Goal: Find specific page/section: Find specific page/section

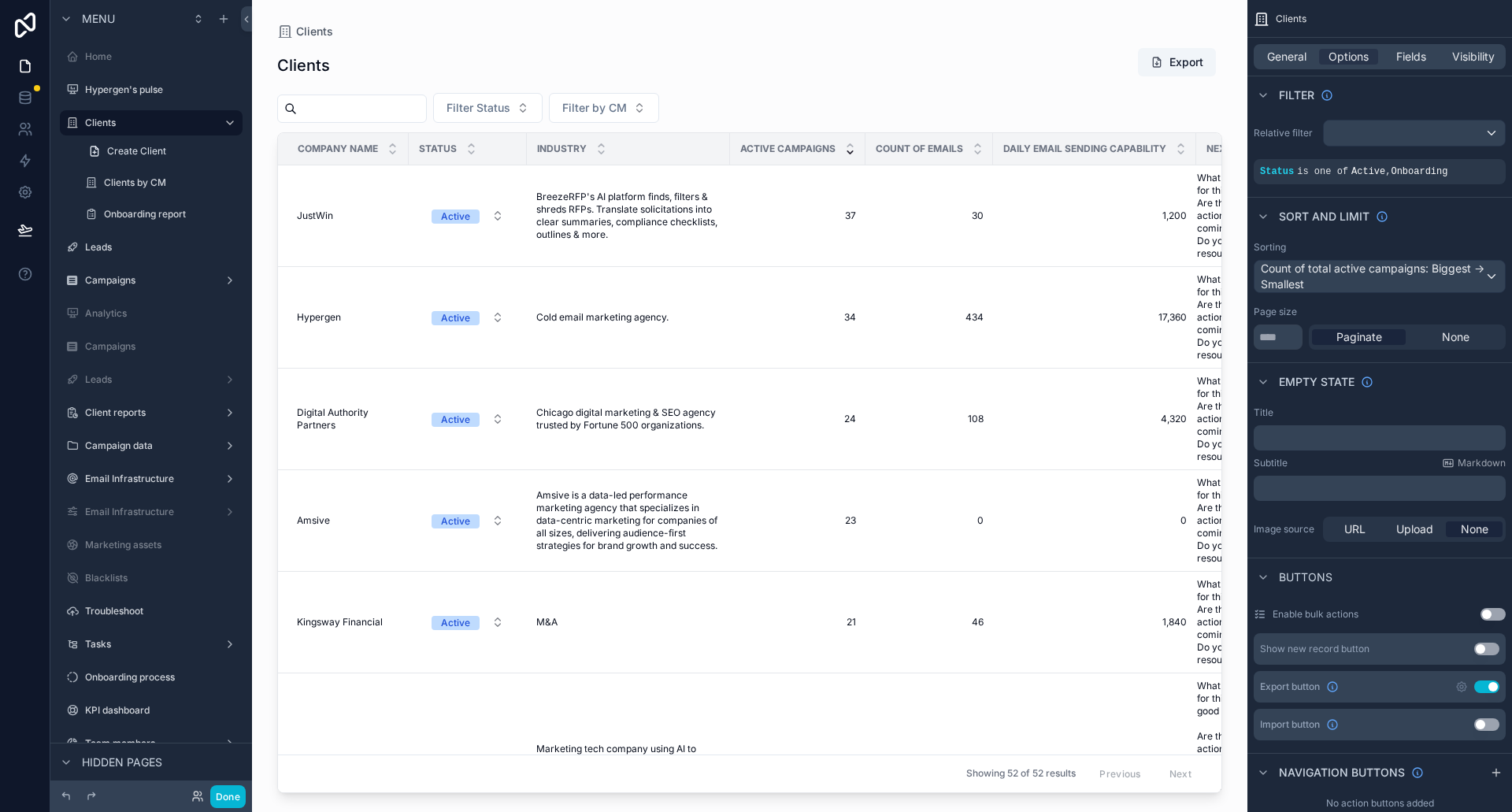
click at [356, 108] on div "scrollable content" at bounding box center [750, 396] width 995 height 793
click at [342, 110] on input "scrollable content" at bounding box center [362, 109] width 130 height 23
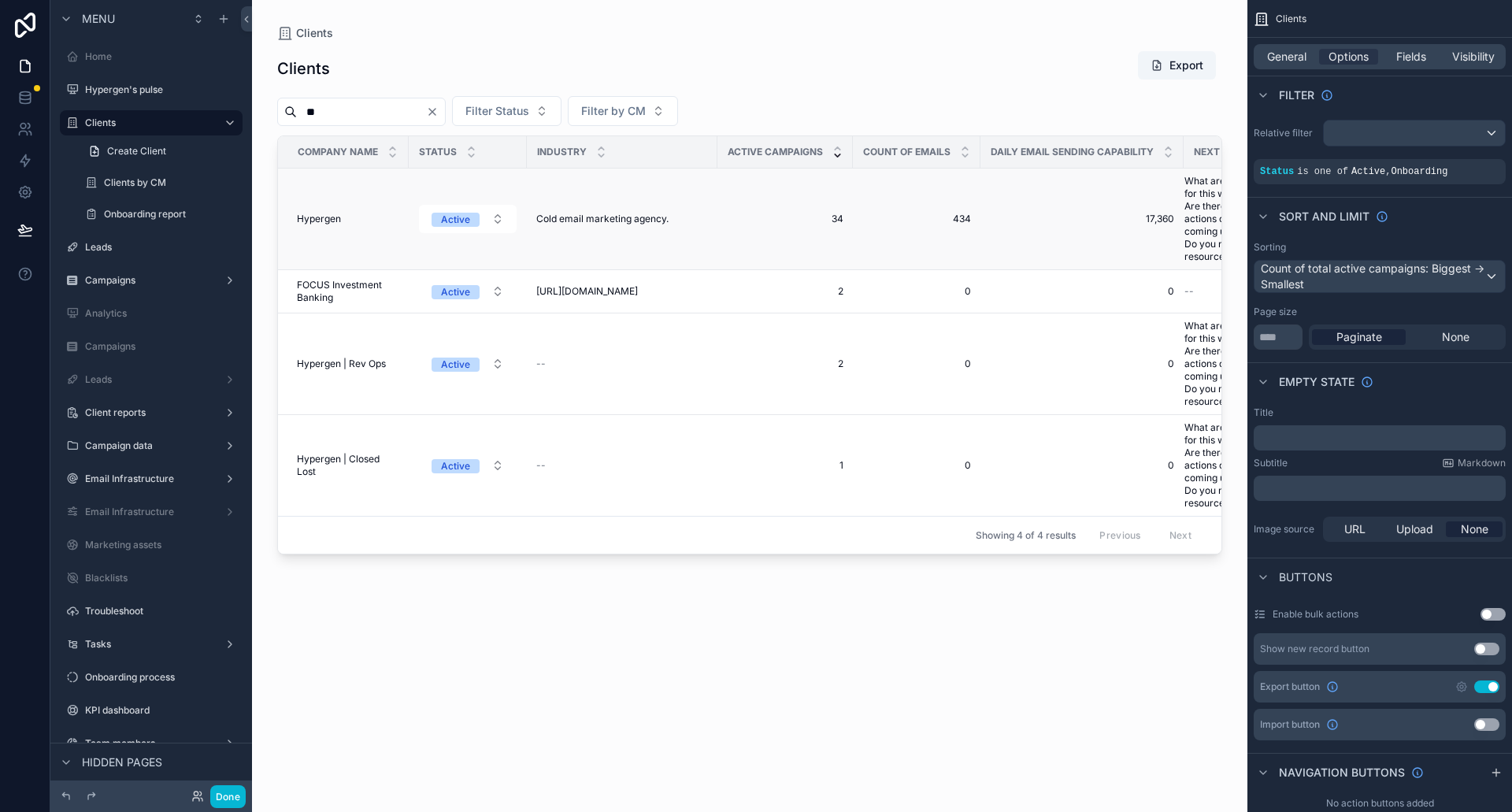
type input "**"
click at [319, 221] on span "Hypergen" at bounding box center [319, 219] width 44 height 13
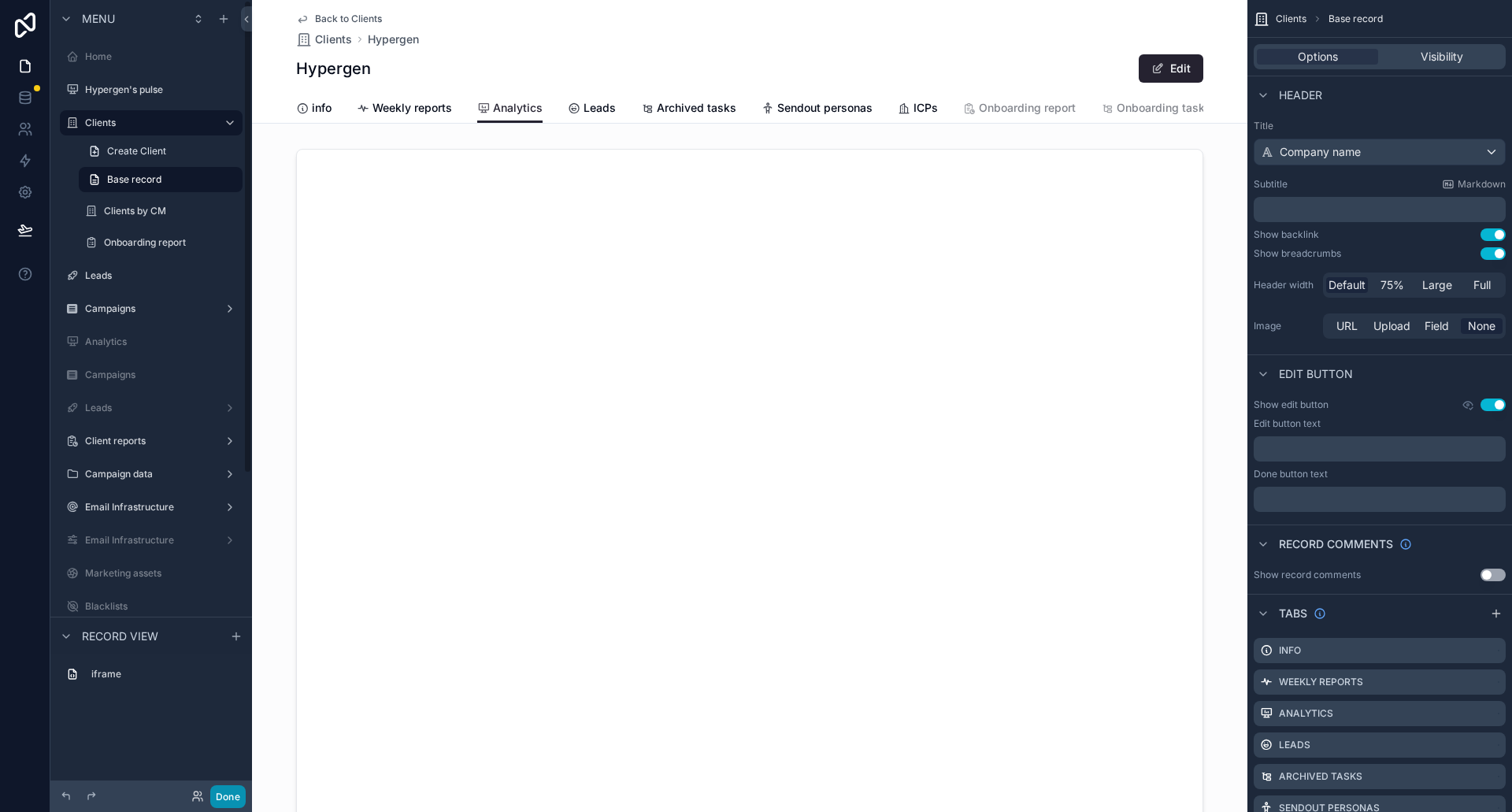
click at [241, 800] on button "Done" at bounding box center [228, 797] width 35 height 23
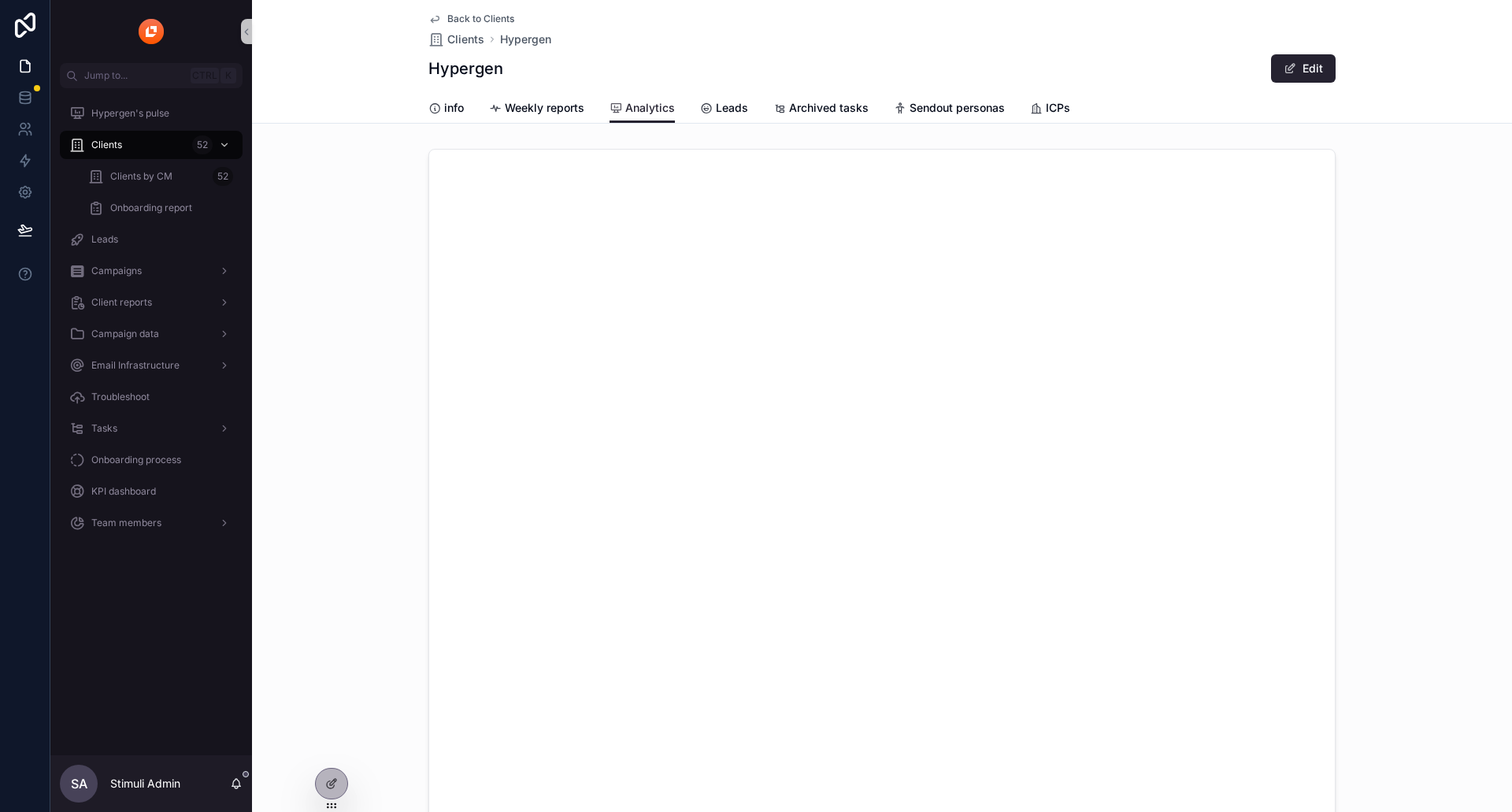
click at [317, 435] on div "scrollable content" at bounding box center [882, 555] width 1260 height 826
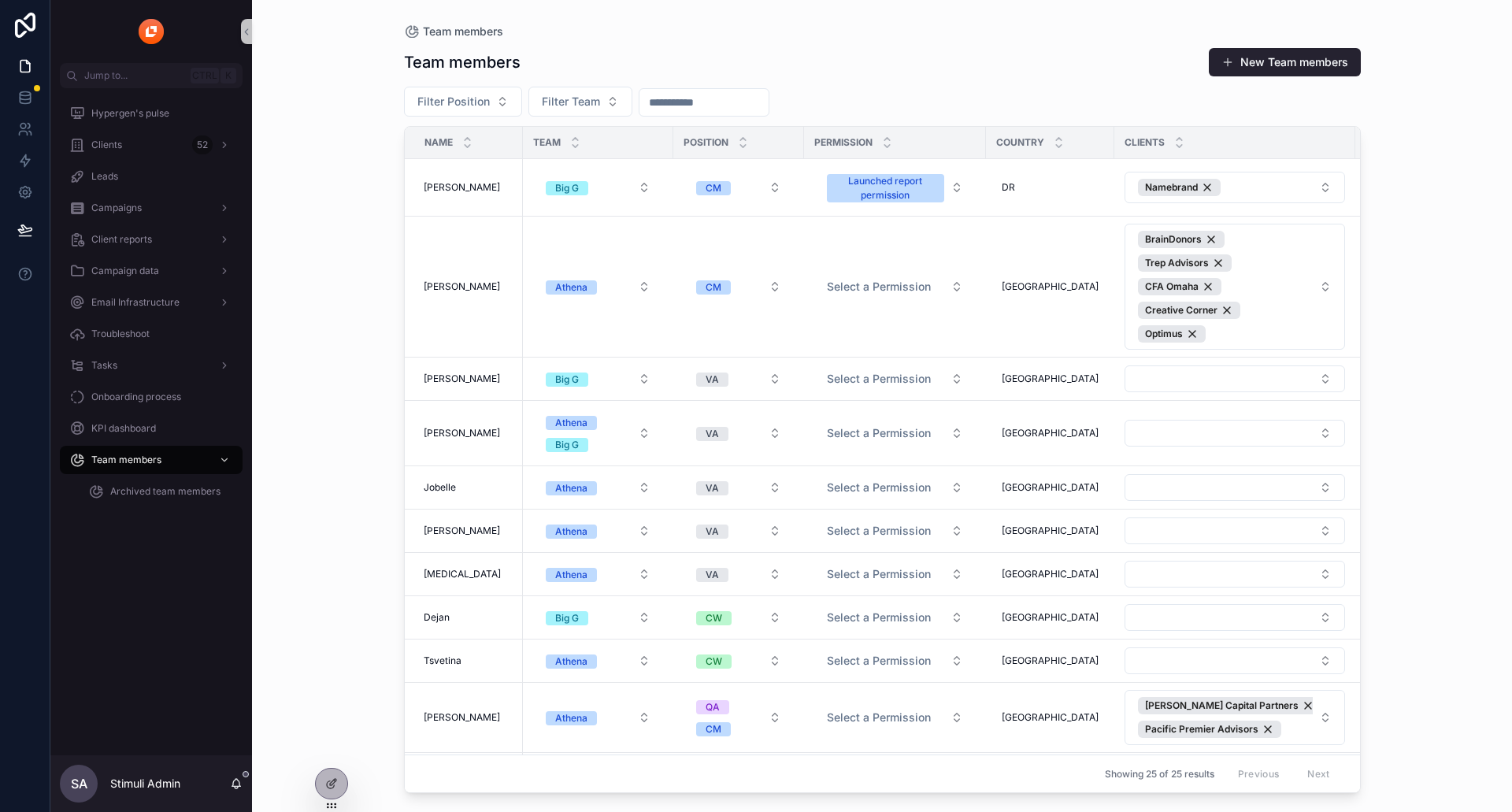
click at [699, 108] on input "scrollable content" at bounding box center [705, 103] width 130 height 23
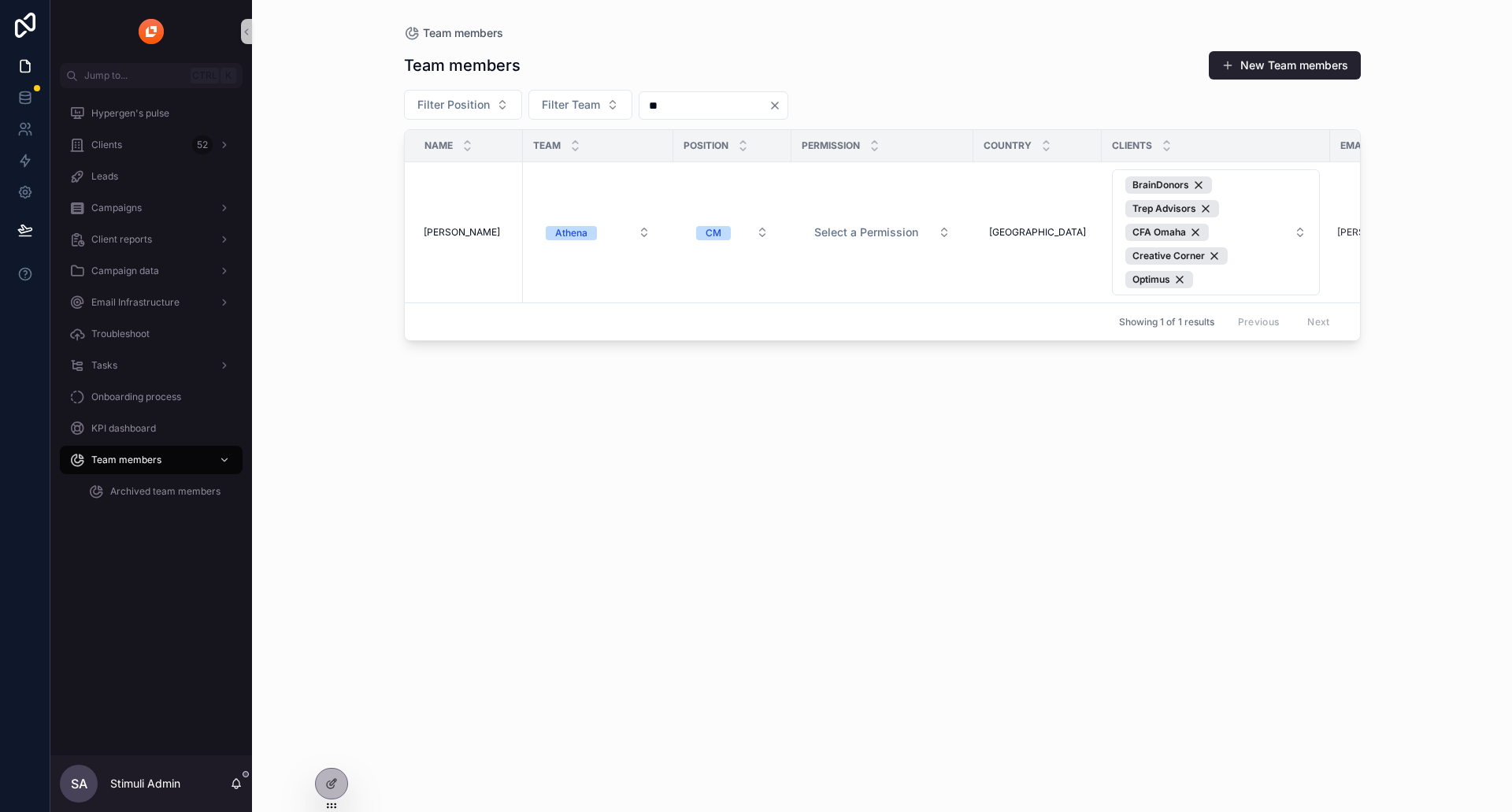
type input "*"
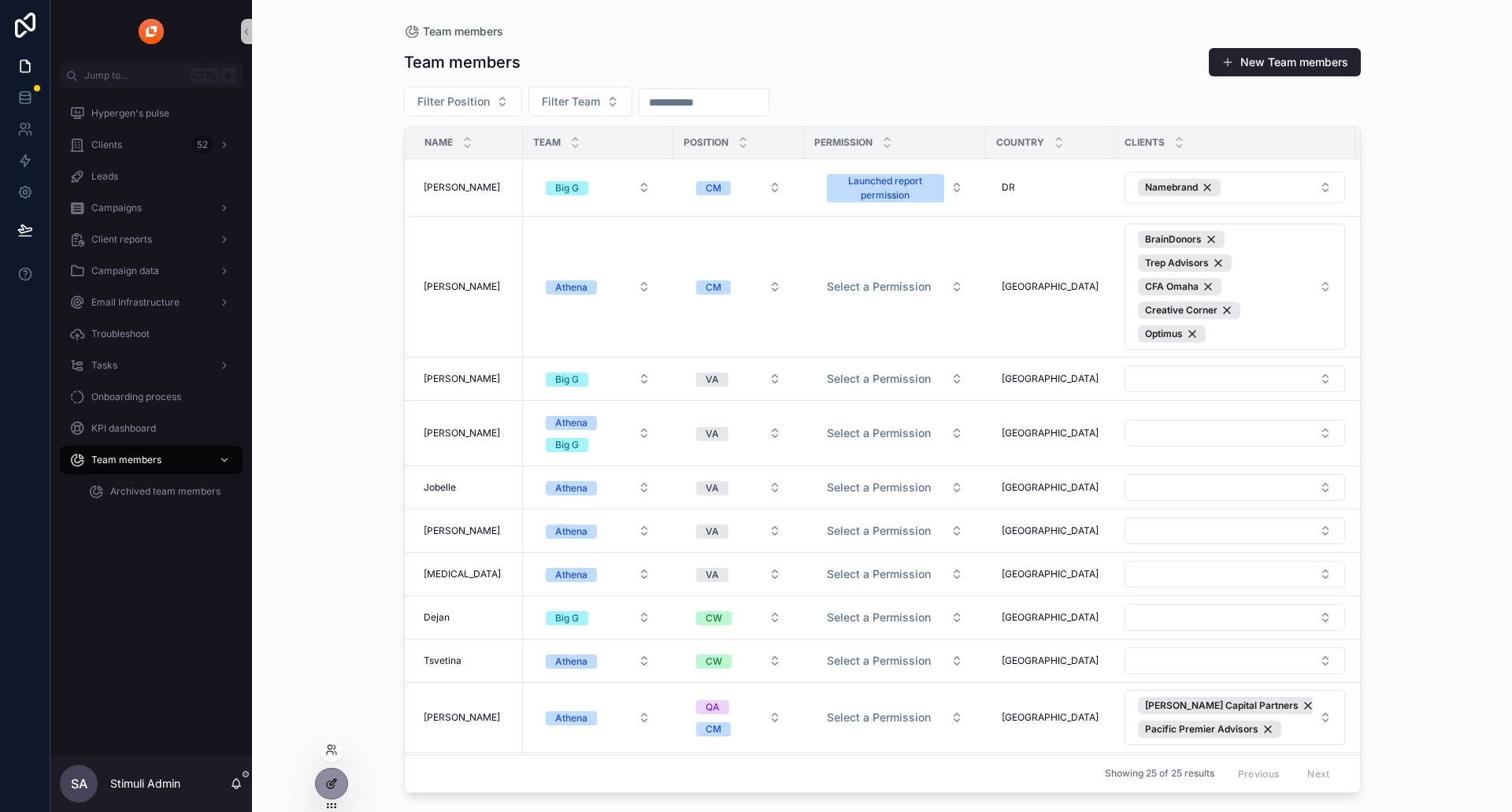
click at [317, 781] on div at bounding box center [331, 783] width 32 height 30
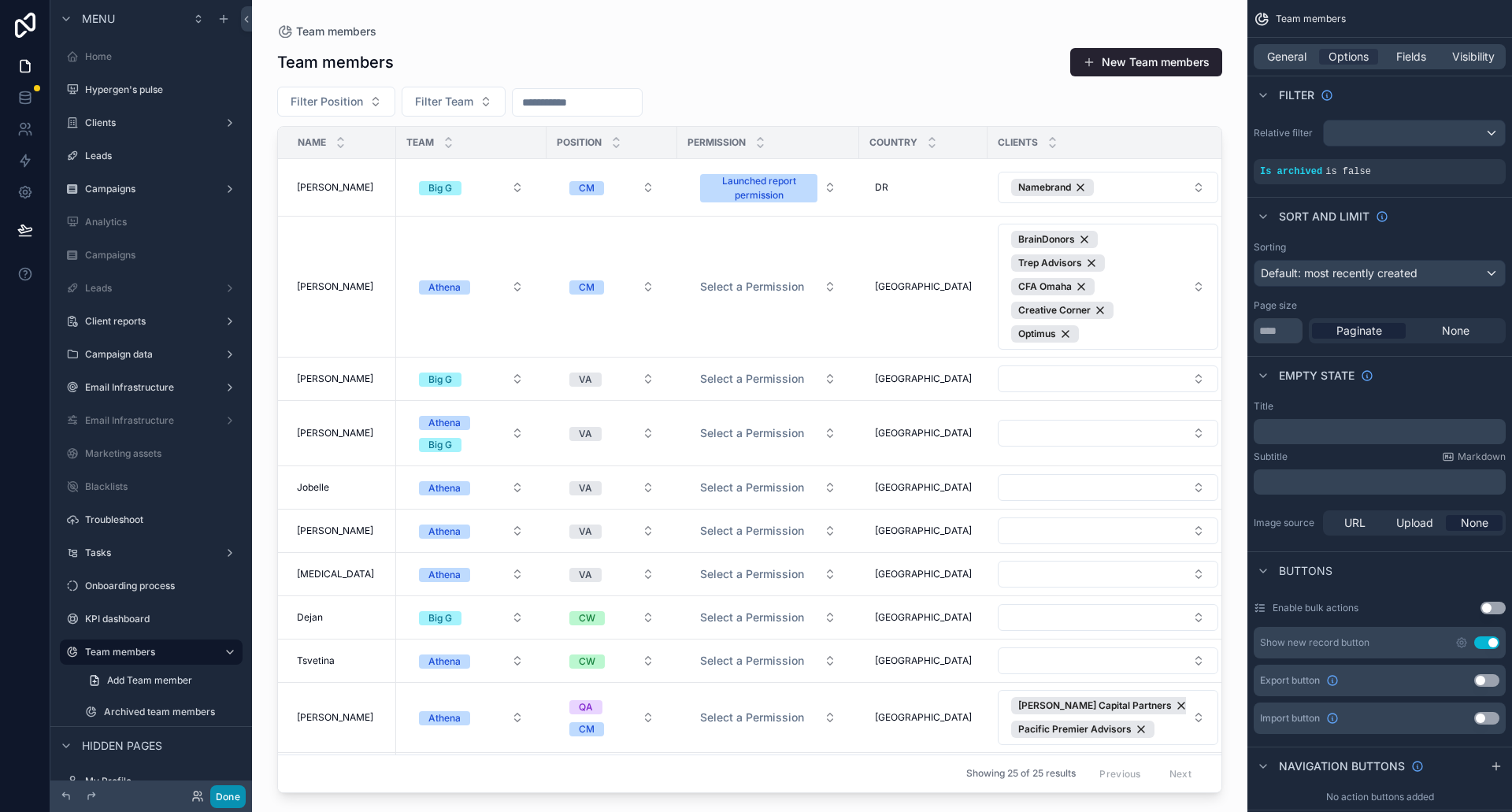
click at [218, 798] on button "Done" at bounding box center [228, 797] width 35 height 23
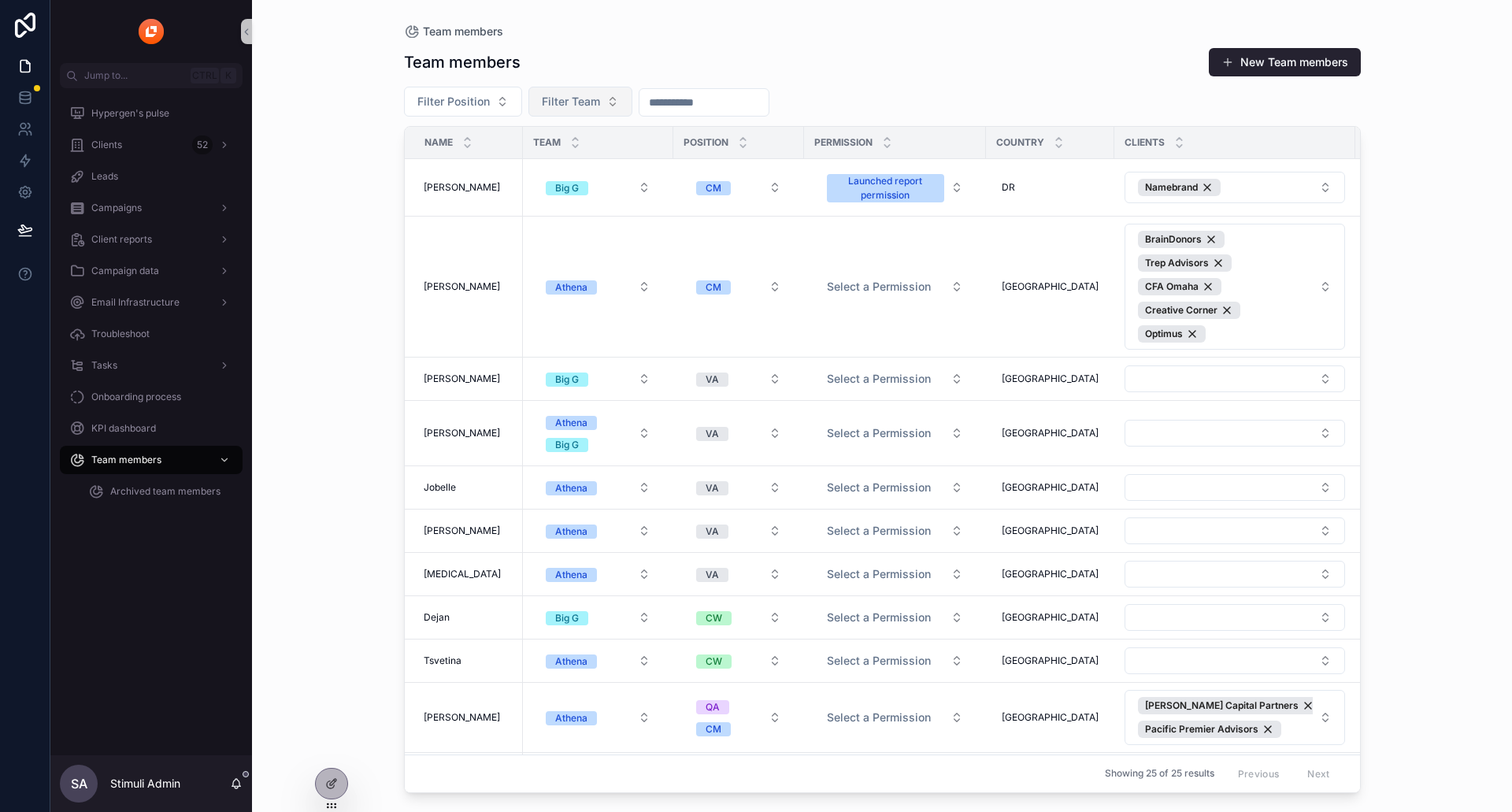
click at [618, 104] on button "Filter Team" at bounding box center [580, 101] width 104 height 30
click at [677, 99] on input "scrollable content" at bounding box center [705, 103] width 130 height 23
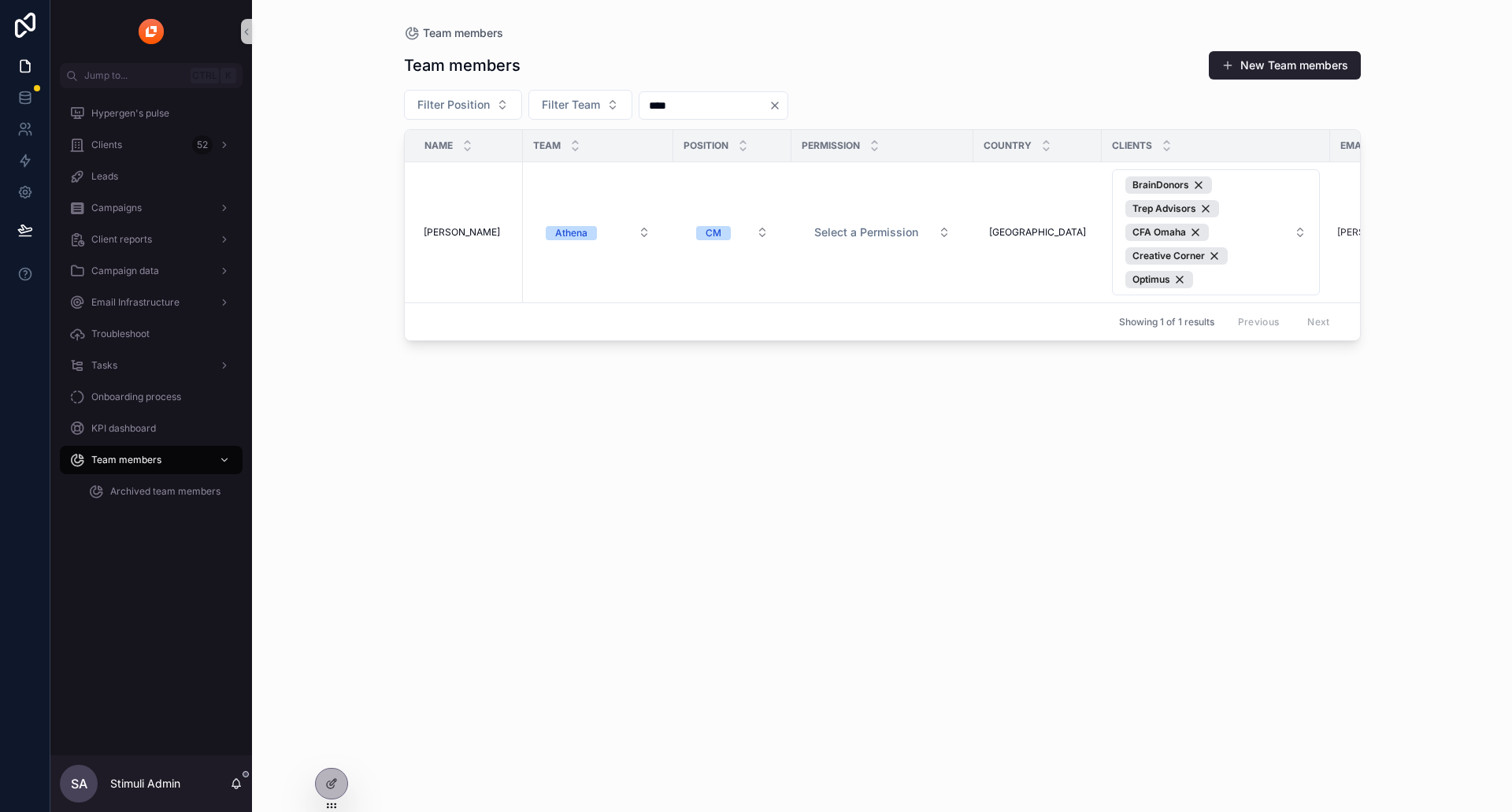
type input "****"
click at [781, 101] on icon "Clear" at bounding box center [775, 105] width 13 height 13
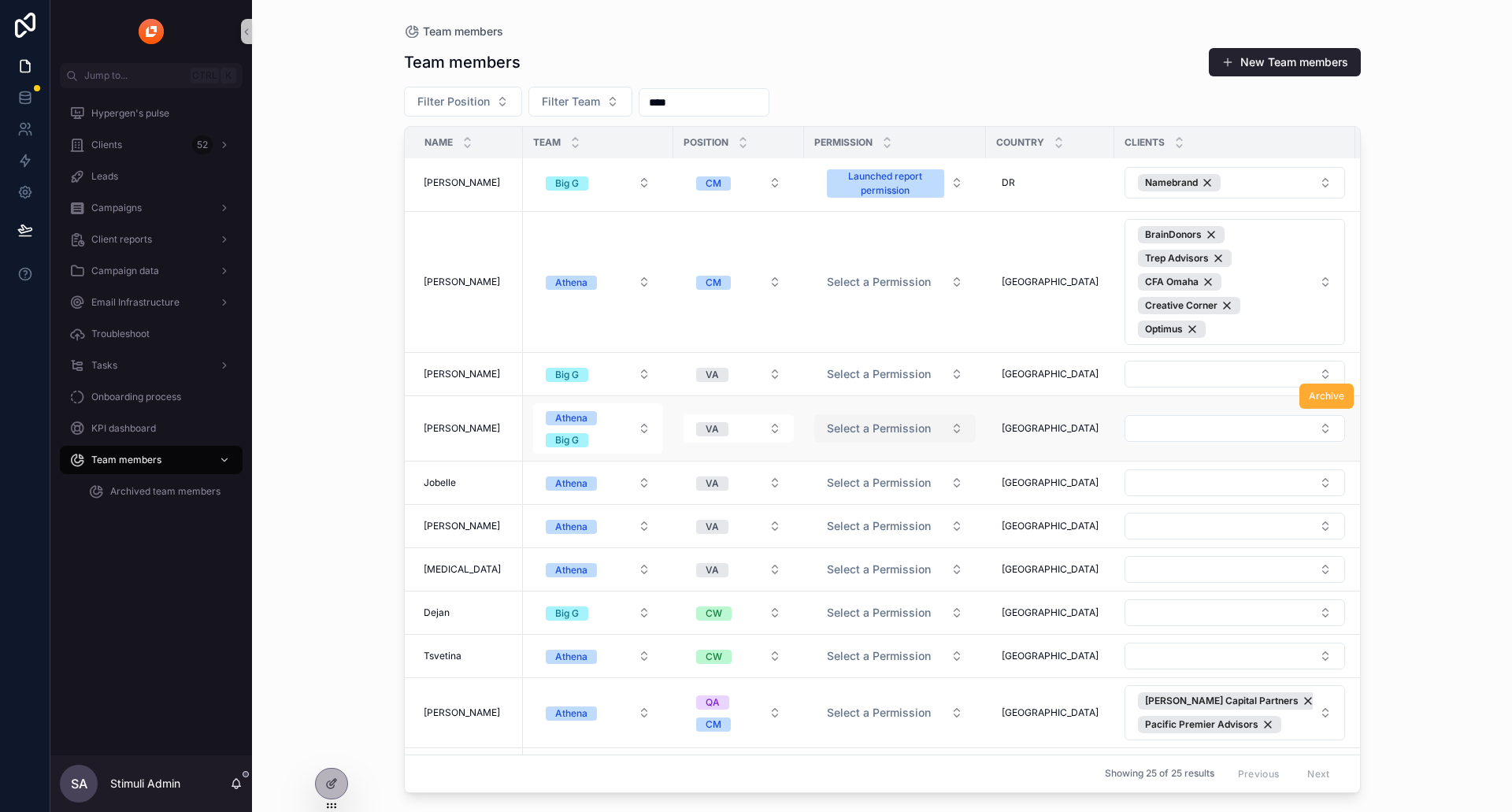
scroll to position [473, 0]
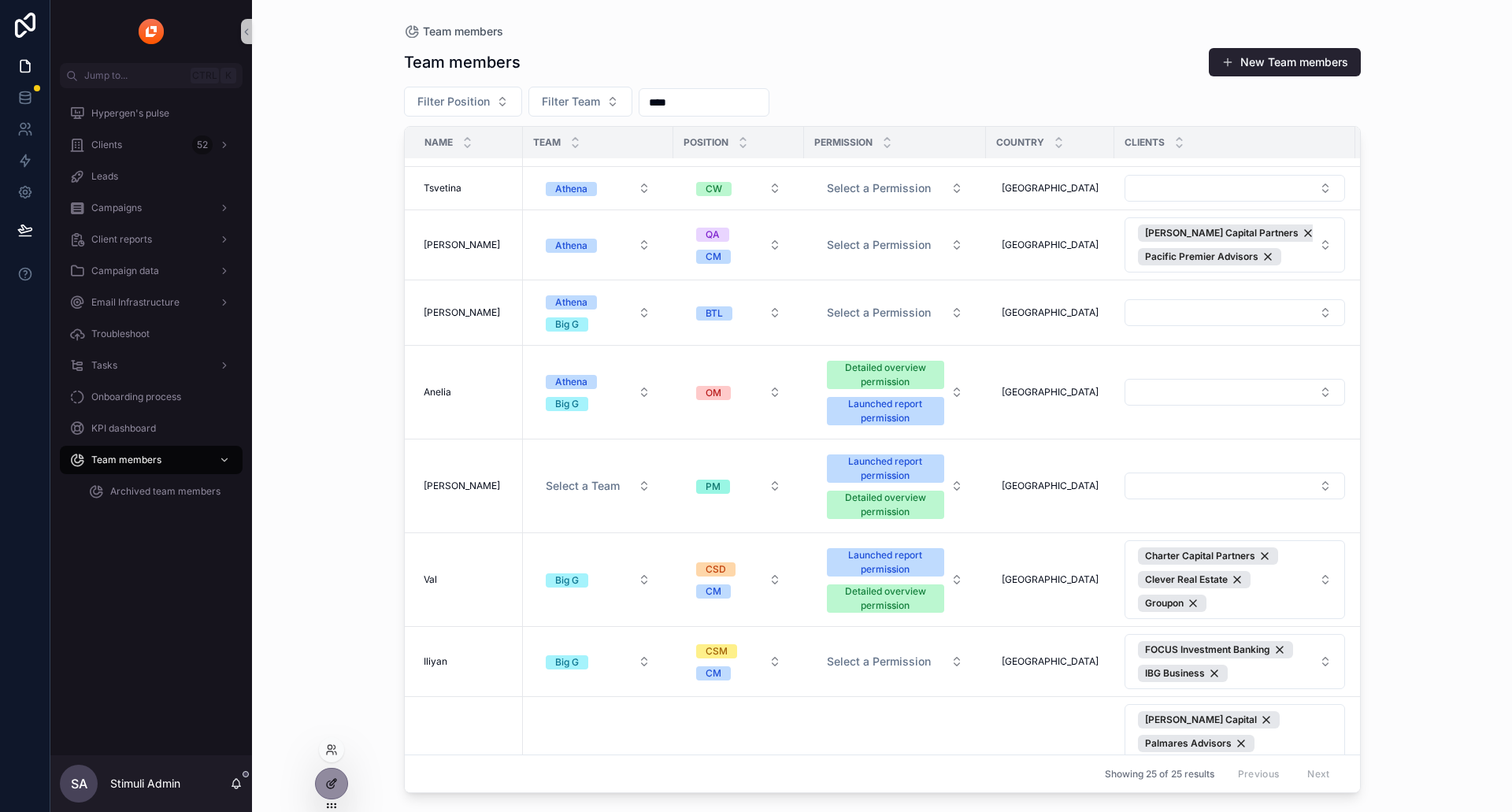
click at [340, 780] on div at bounding box center [331, 783] width 32 height 30
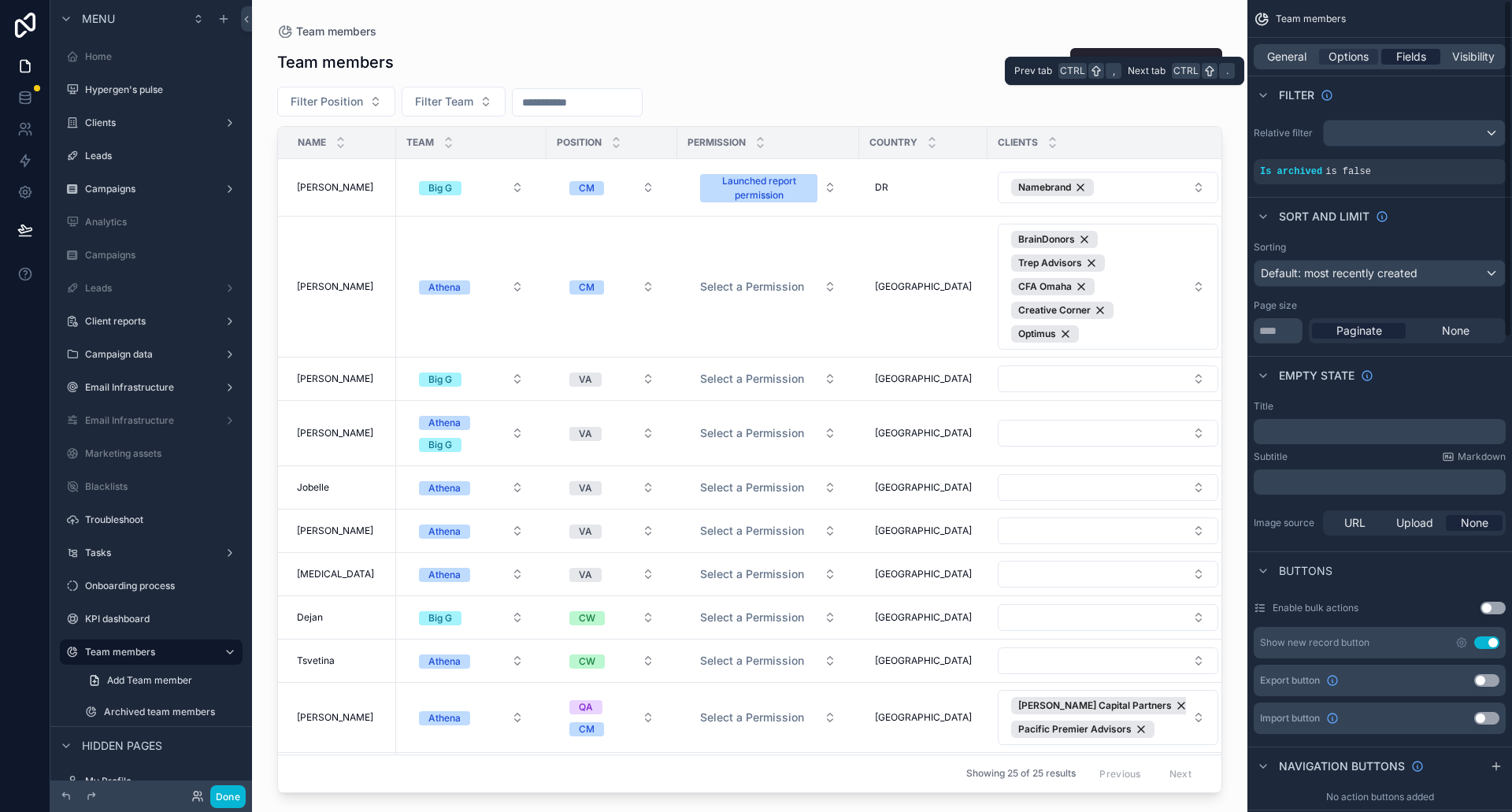
click at [1405, 64] on span "Fields" at bounding box center [1411, 57] width 30 height 16
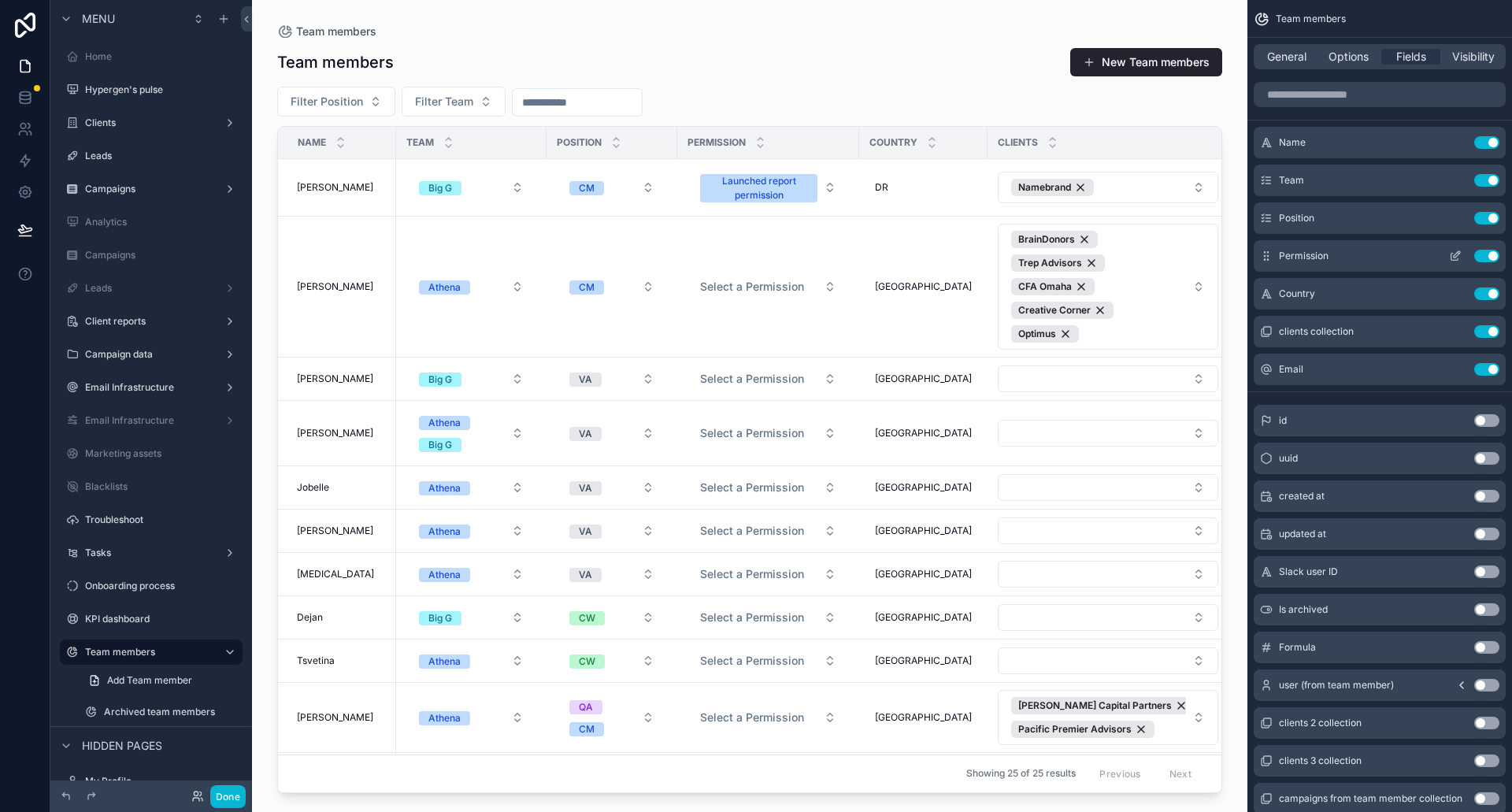
click at [1449, 255] on icon "scrollable content" at bounding box center [1455, 256] width 13 height 13
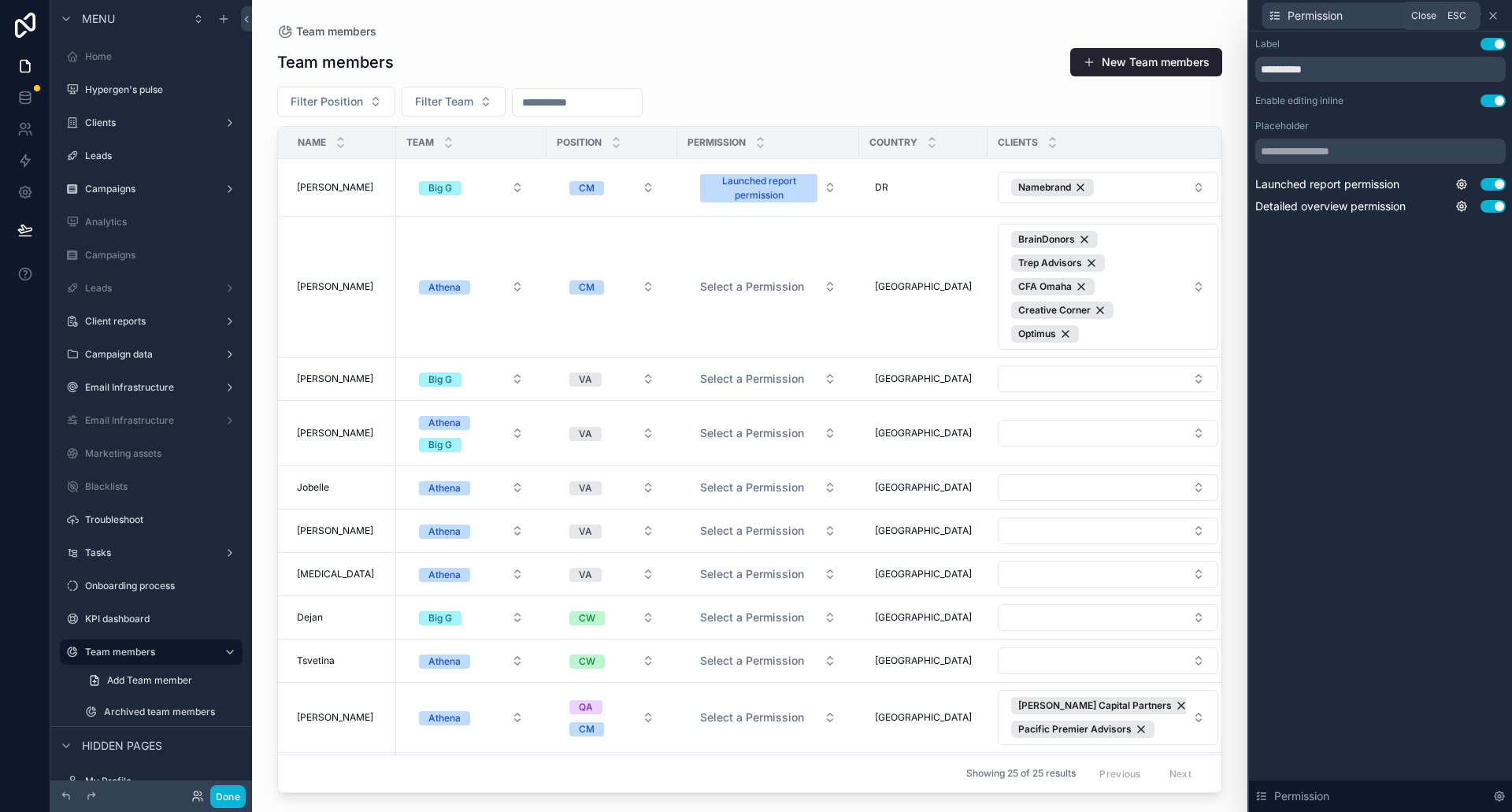
click at [1496, 12] on icon at bounding box center [1493, 16] width 13 height 13
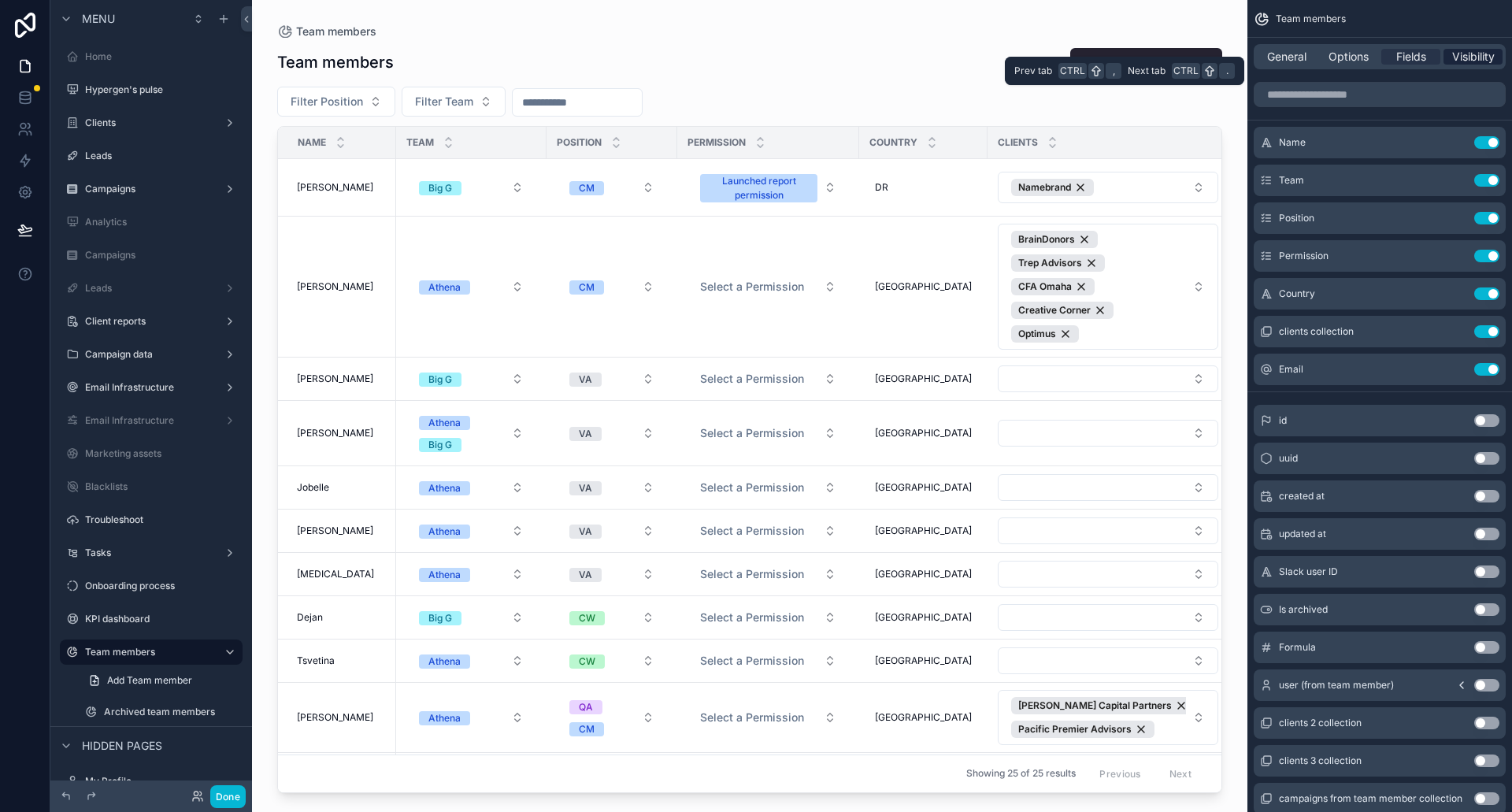
click at [1480, 54] on span "Visibility" at bounding box center [1473, 57] width 42 height 16
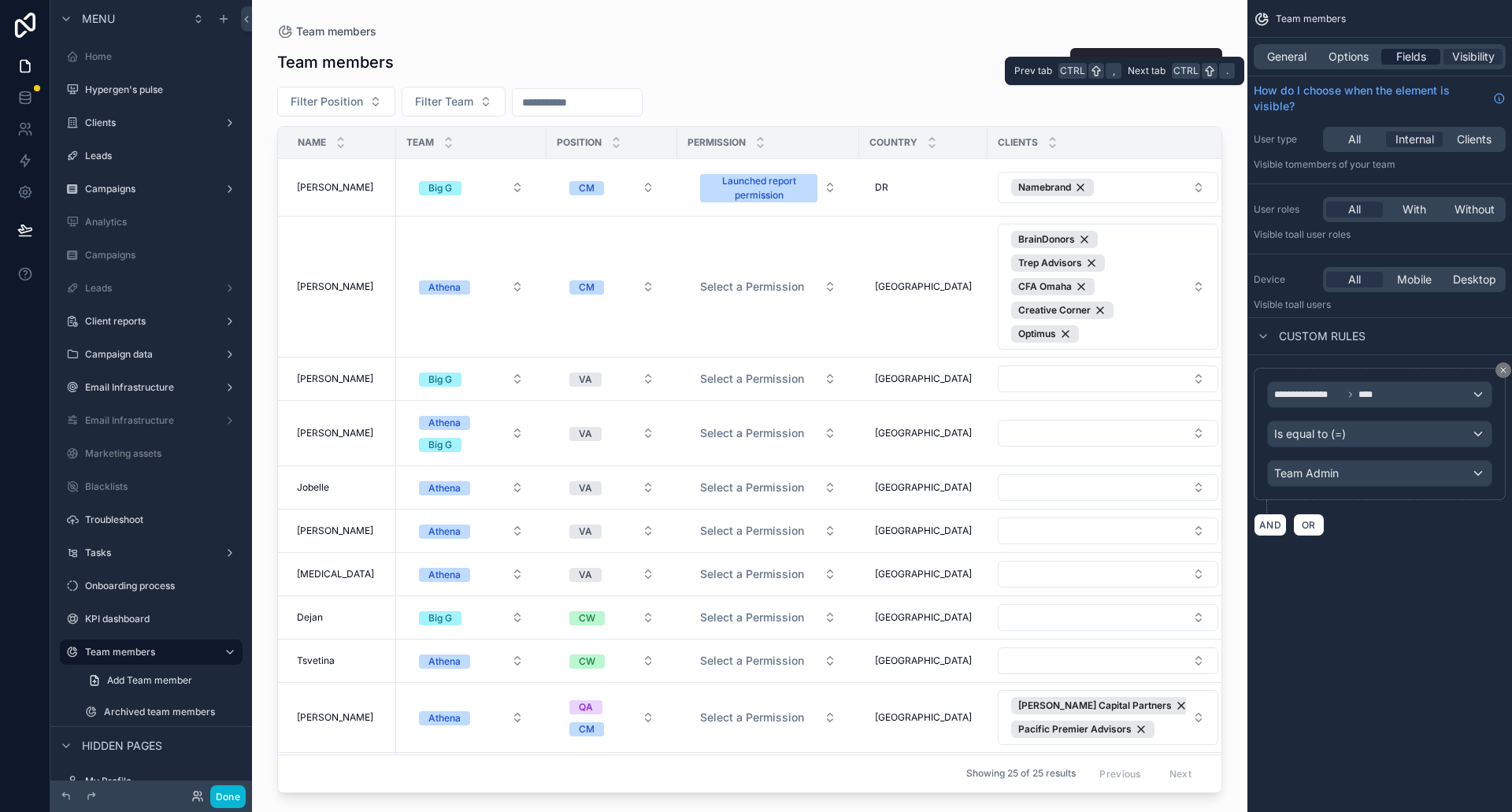
click at [1430, 55] on div "Fields" at bounding box center [1411, 57] width 59 height 16
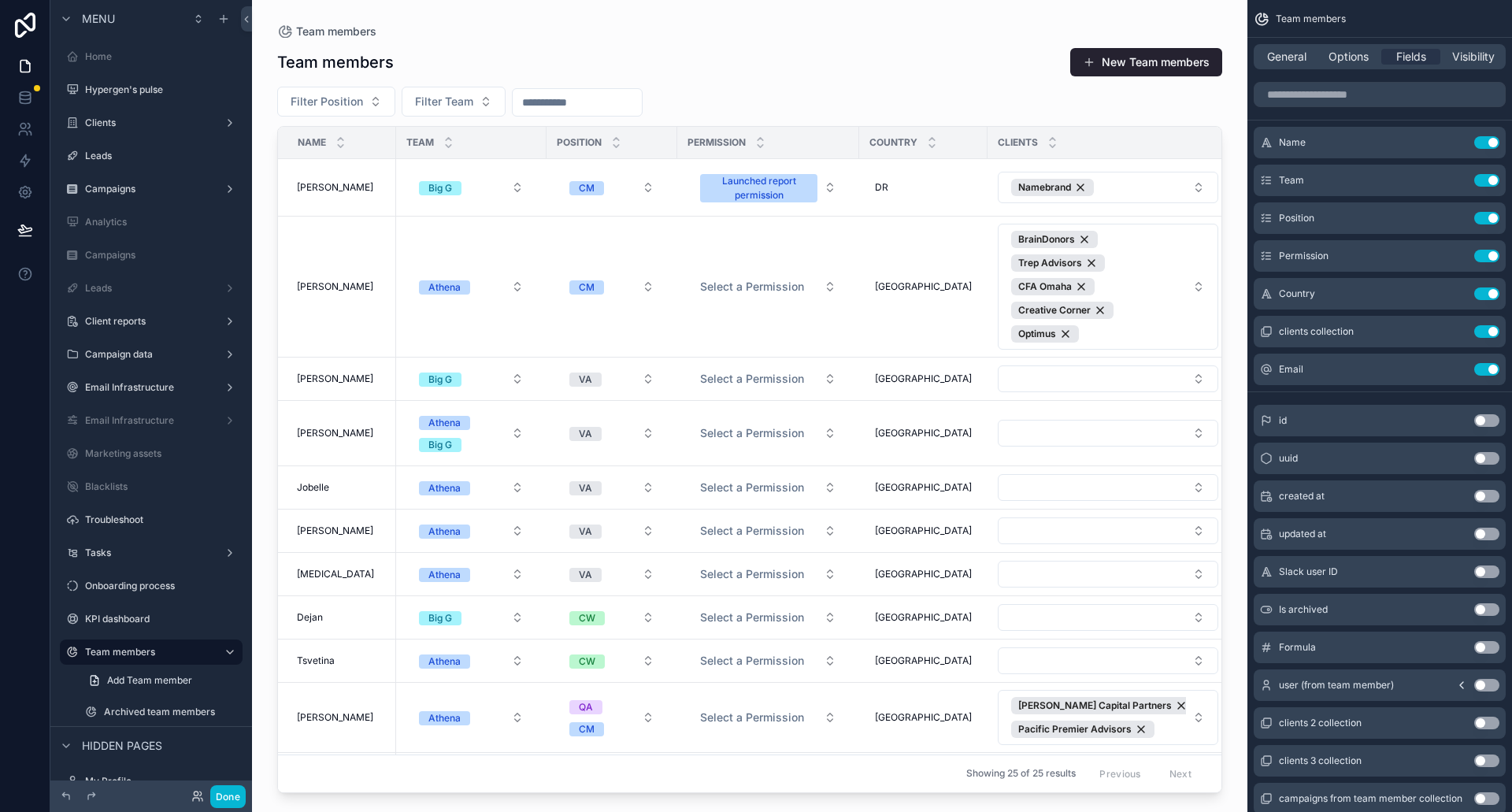
click at [607, 92] on div "scrollable content" at bounding box center [750, 396] width 995 height 793
click at [580, 113] on div "scrollable content" at bounding box center [577, 103] width 130 height 29
click at [573, 111] on input "scrollable content" at bounding box center [578, 103] width 130 height 23
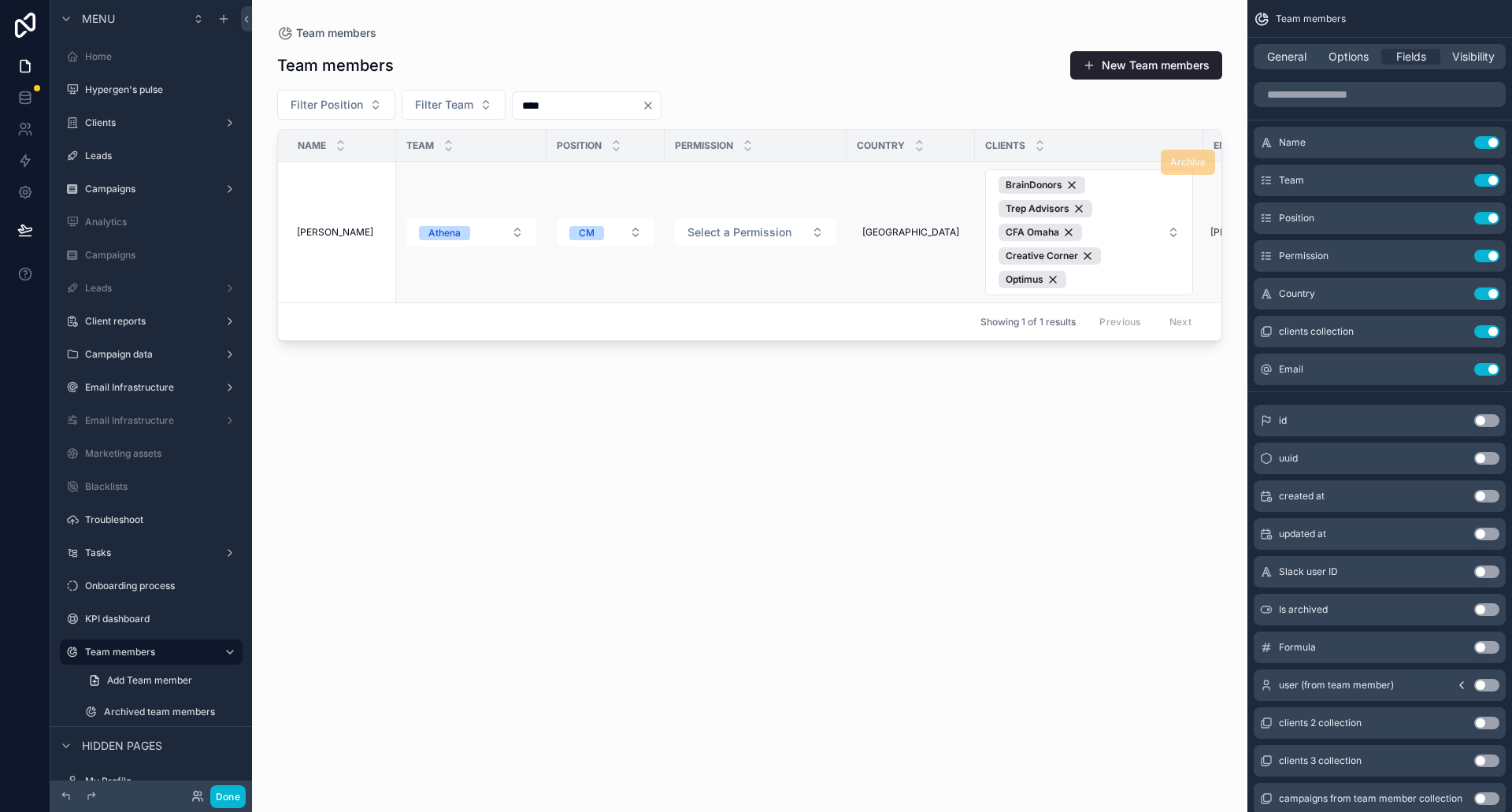
type input "****"
click at [340, 230] on span "Philip Borisov" at bounding box center [335, 232] width 76 height 13
click at [424, 268] on td "Athena" at bounding box center [471, 232] width 150 height 141
click at [338, 239] on td "Philip Borisov Philip Borisov" at bounding box center [337, 232] width 118 height 141
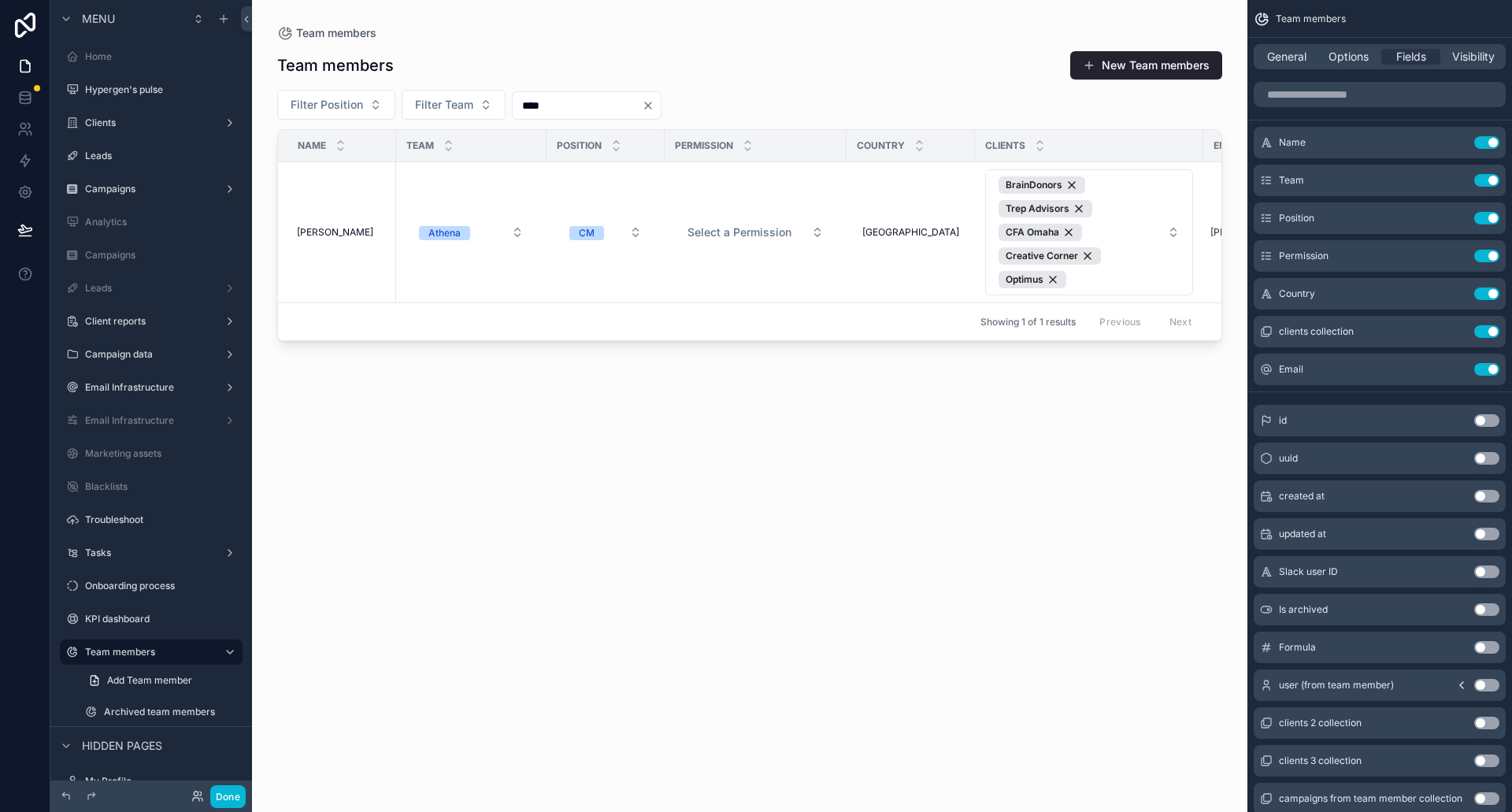
click at [761, 553] on div "Team members New Team members Filter Position Filter Team **** Name Team Positi…" at bounding box center [750, 418] width 945 height 753
click at [235, 806] on button "Done" at bounding box center [228, 797] width 35 height 23
